Goal: Task Accomplishment & Management: Use online tool/utility

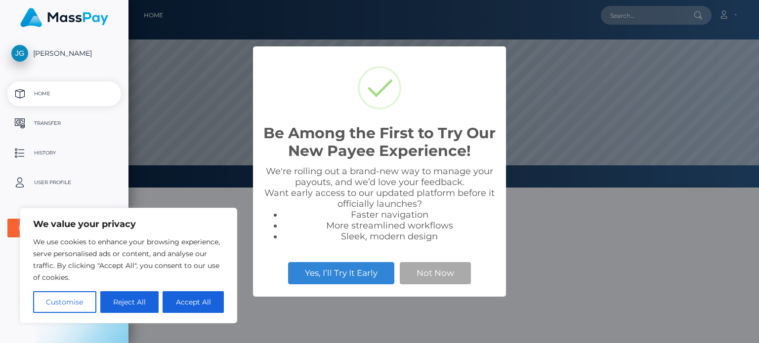
scroll to position [188, 630]
click at [198, 301] on button "Accept All" at bounding box center [192, 302] width 61 height 22
checkbox input "true"
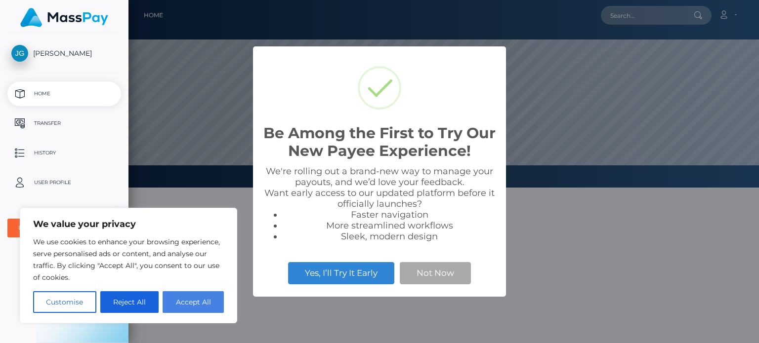
checkbox input "true"
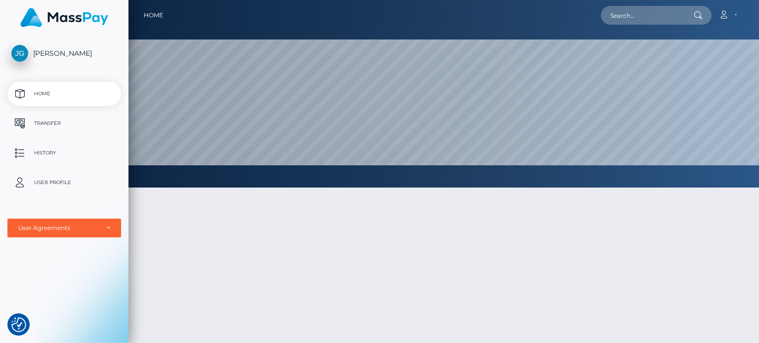
click at [45, 120] on p "Transfer" at bounding box center [64, 123] width 106 height 15
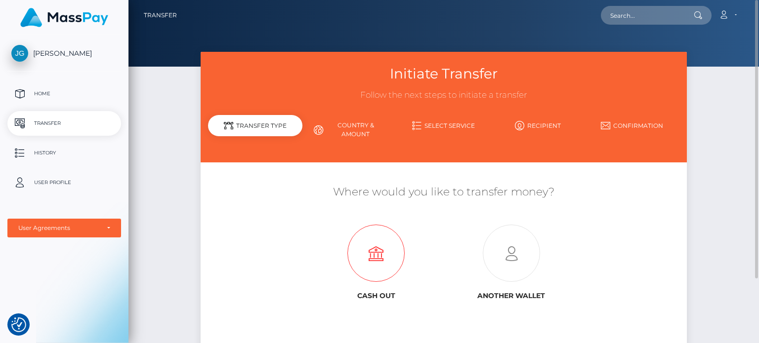
click at [375, 249] on icon at bounding box center [376, 253] width 135 height 57
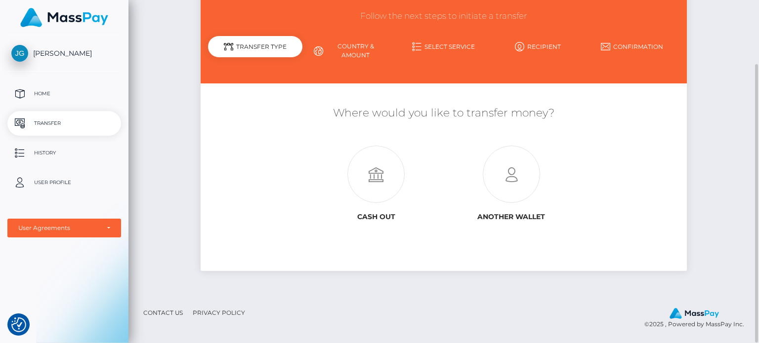
click at [307, 154] on div "Cash out Another wallet" at bounding box center [443, 180] width 405 height 89
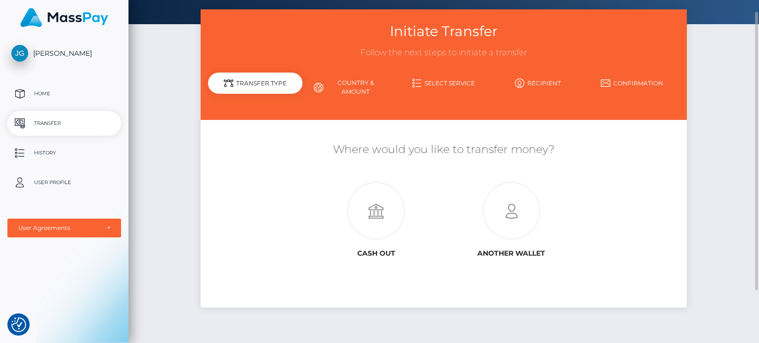
scroll to position [0, 0]
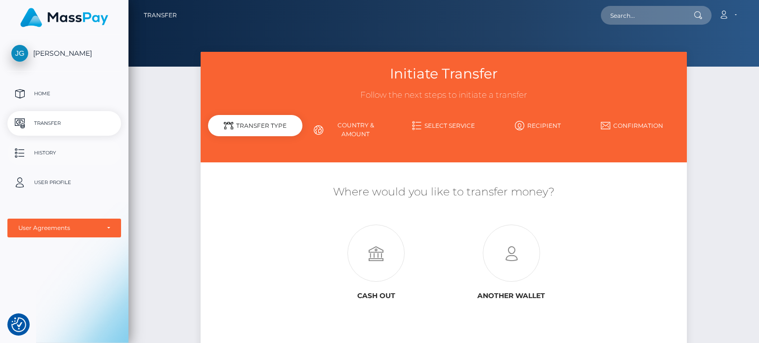
click at [46, 157] on p "History" at bounding box center [64, 153] width 106 height 15
